Goal: Check status: Check status

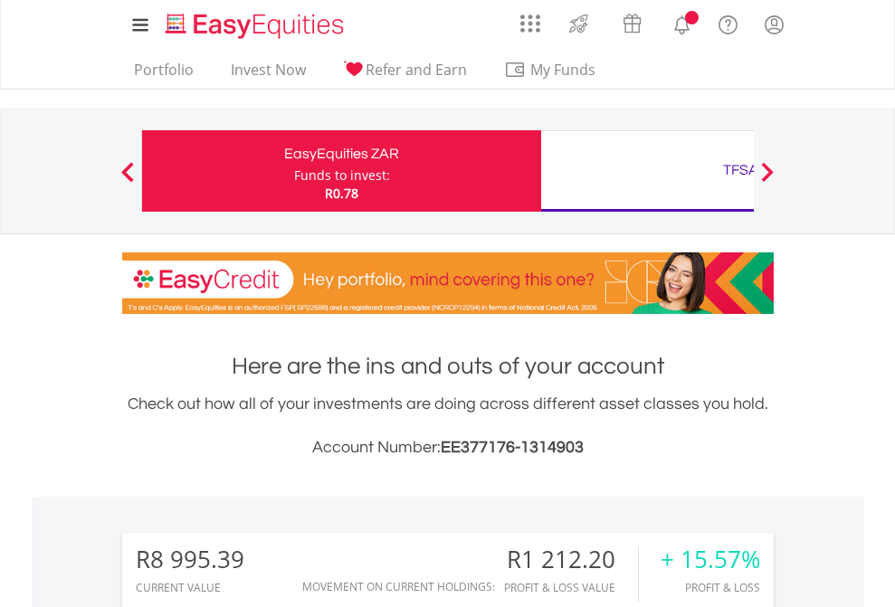
scroll to position [174, 284]
click at [294, 171] on div "Funds to invest:" at bounding box center [342, 176] width 96 height 18
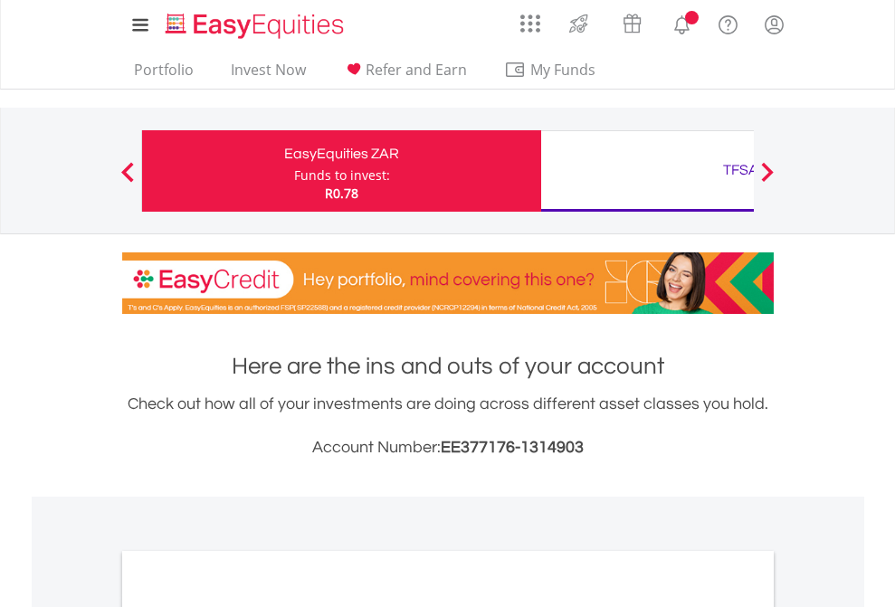
scroll to position [1088, 0]
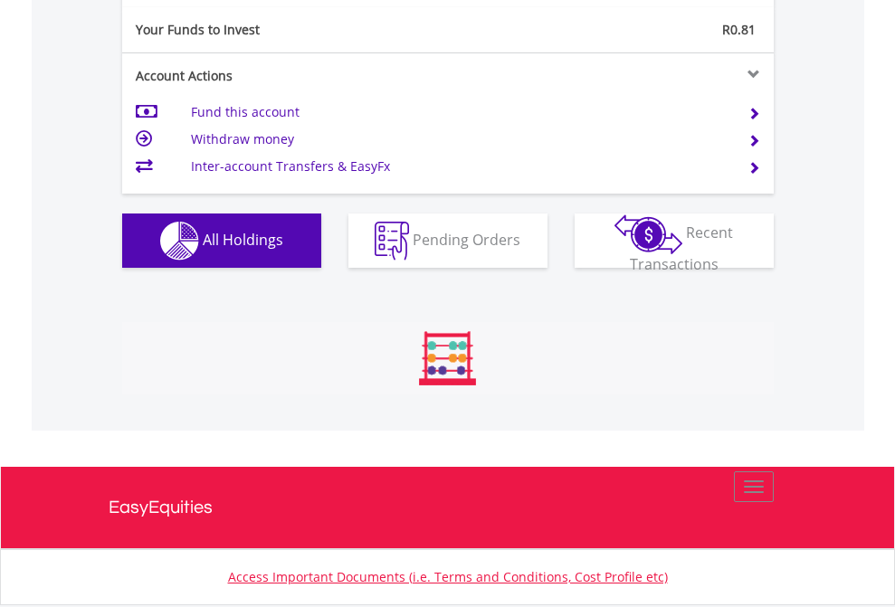
scroll to position [174, 284]
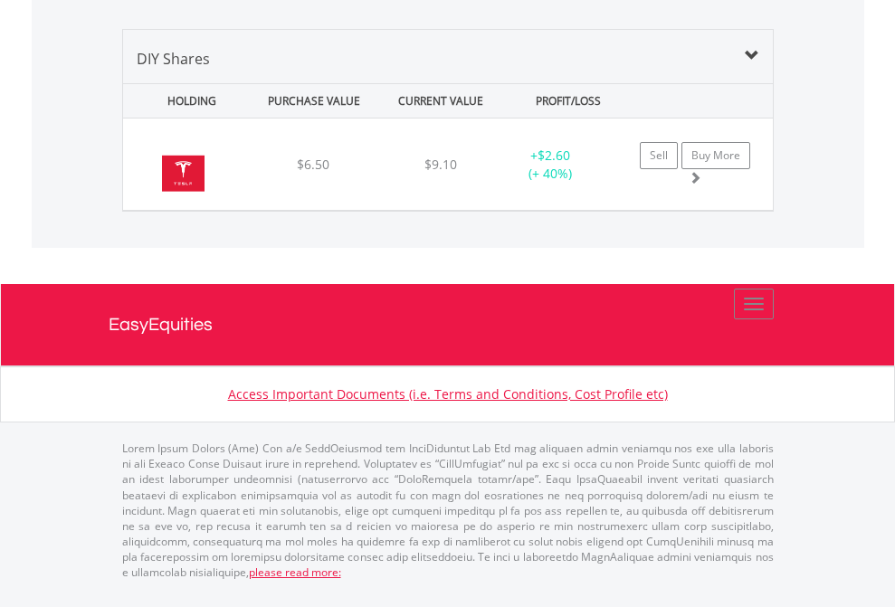
scroll to position [2014, 0]
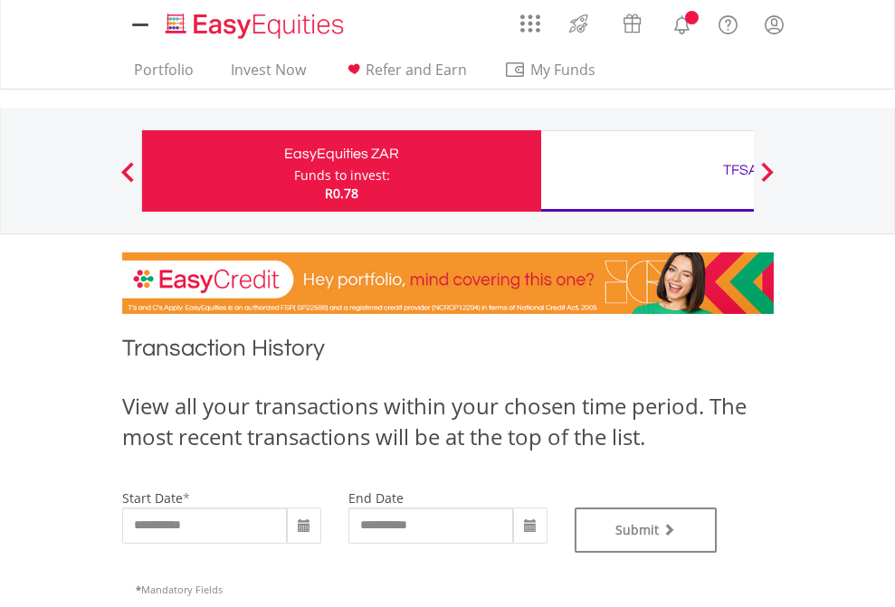
type input "**********"
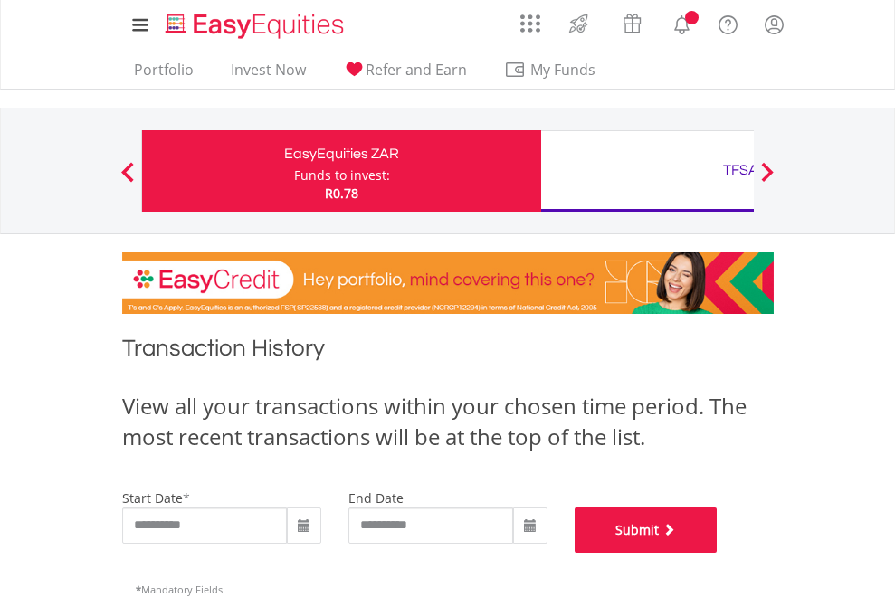
click at [718, 553] on button "Submit" at bounding box center [646, 530] width 143 height 45
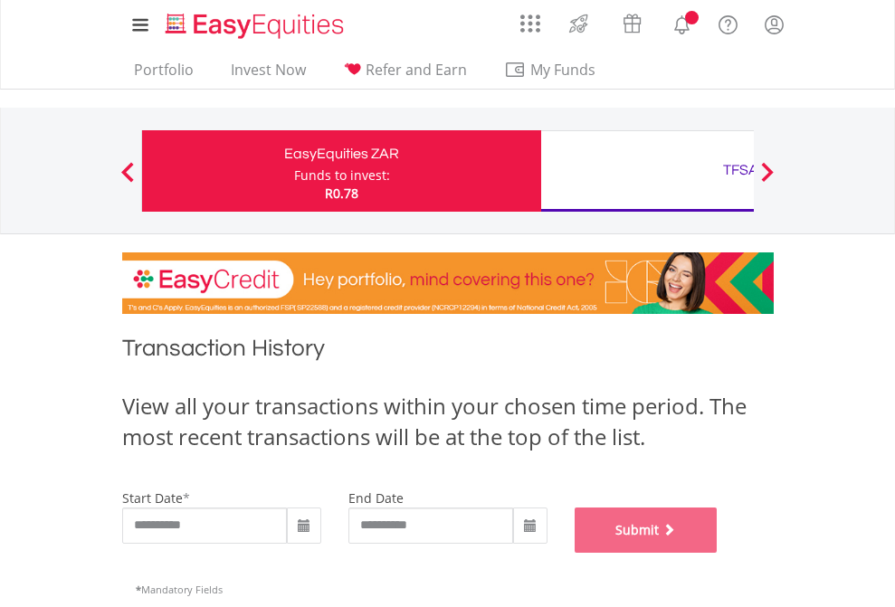
scroll to position [734, 0]
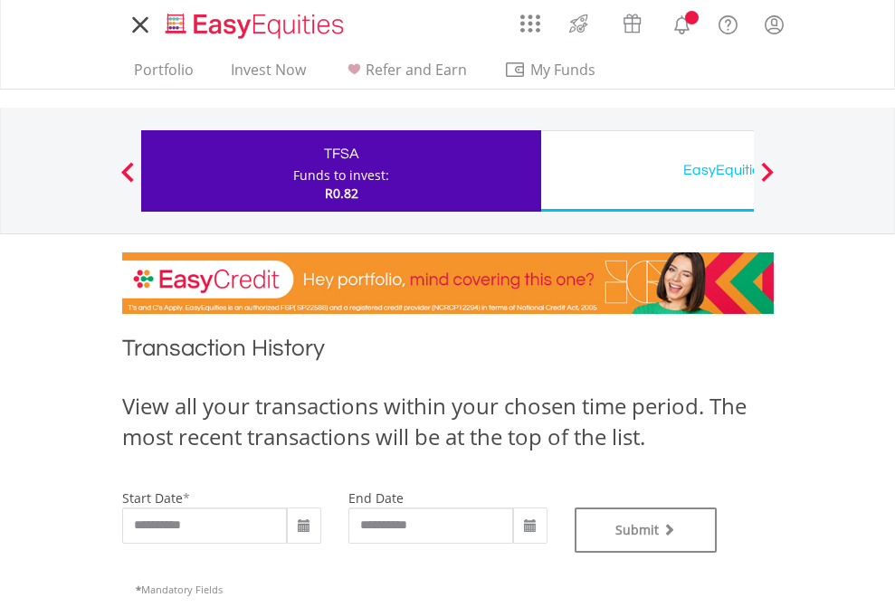
type input "**********"
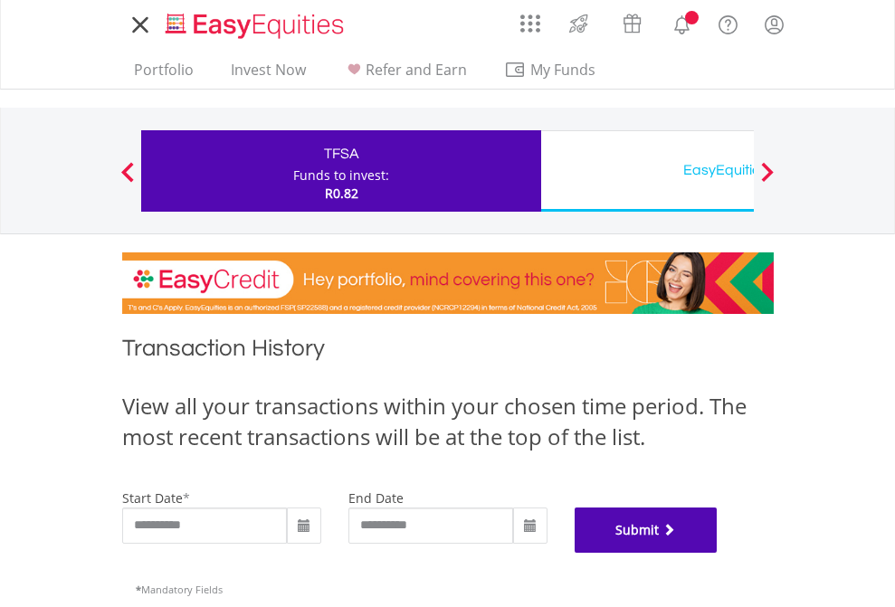
click at [718, 553] on button "Submit" at bounding box center [646, 530] width 143 height 45
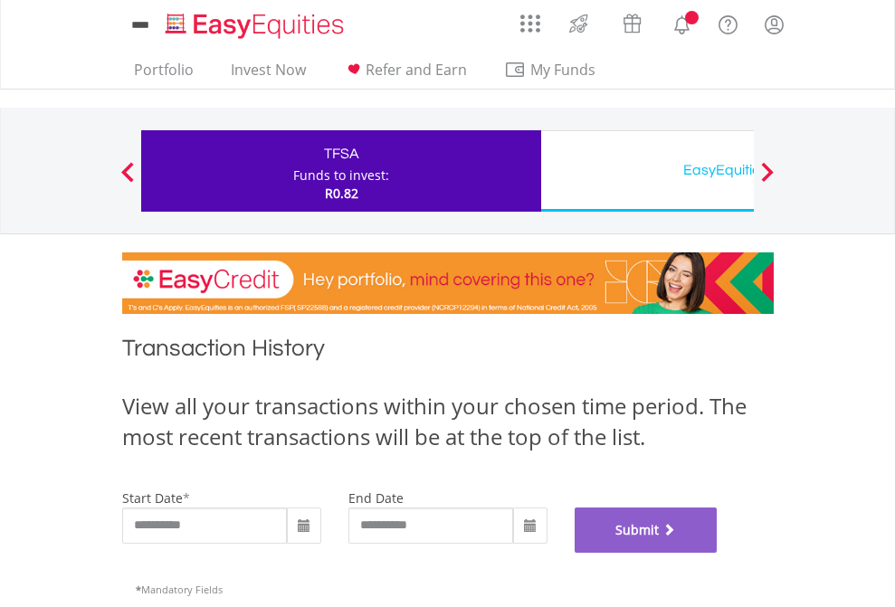
scroll to position [734, 0]
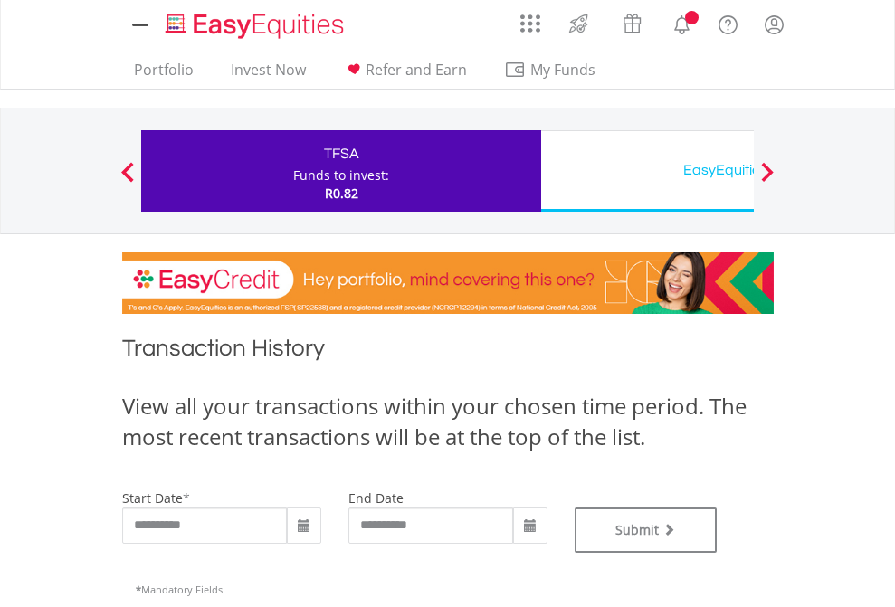
click at [647, 171] on div "EasyEquities USD" at bounding box center [740, 170] width 377 height 25
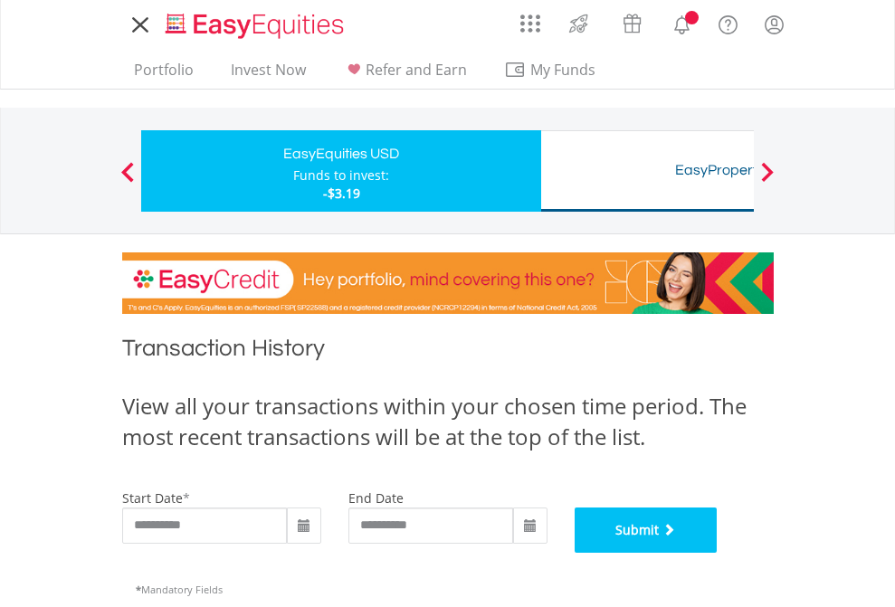
click at [718, 553] on button "Submit" at bounding box center [646, 530] width 143 height 45
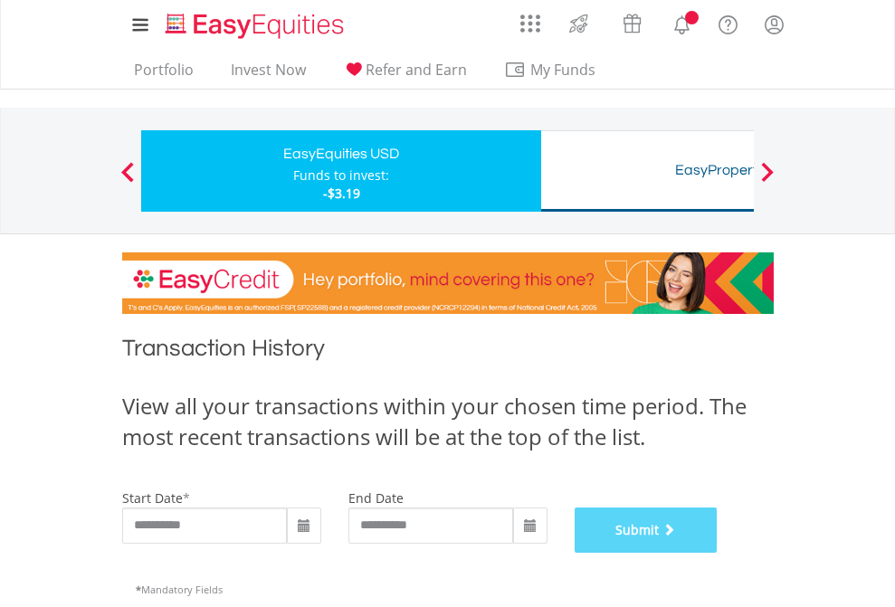
scroll to position [734, 0]
